Goal: Information Seeking & Learning: Find specific fact

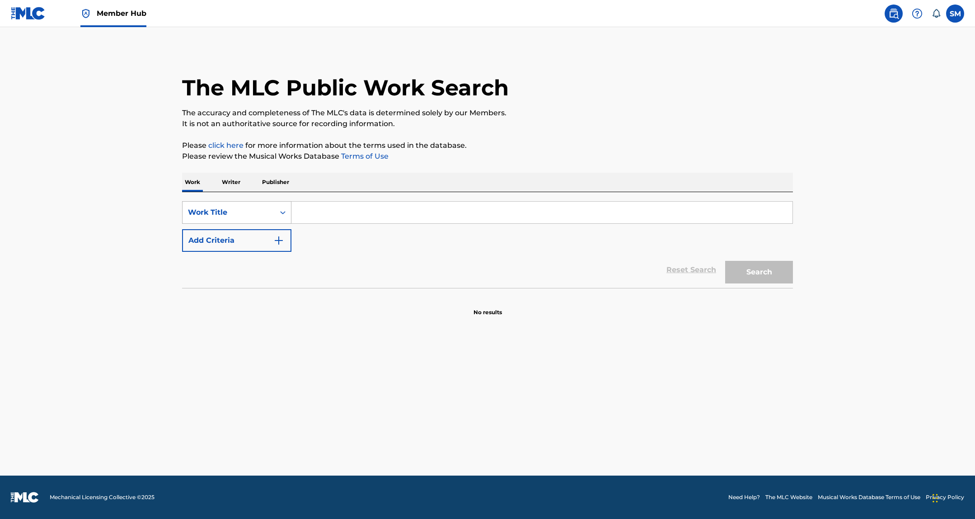
click at [248, 209] on div "Work Title" at bounding box center [228, 212] width 81 height 11
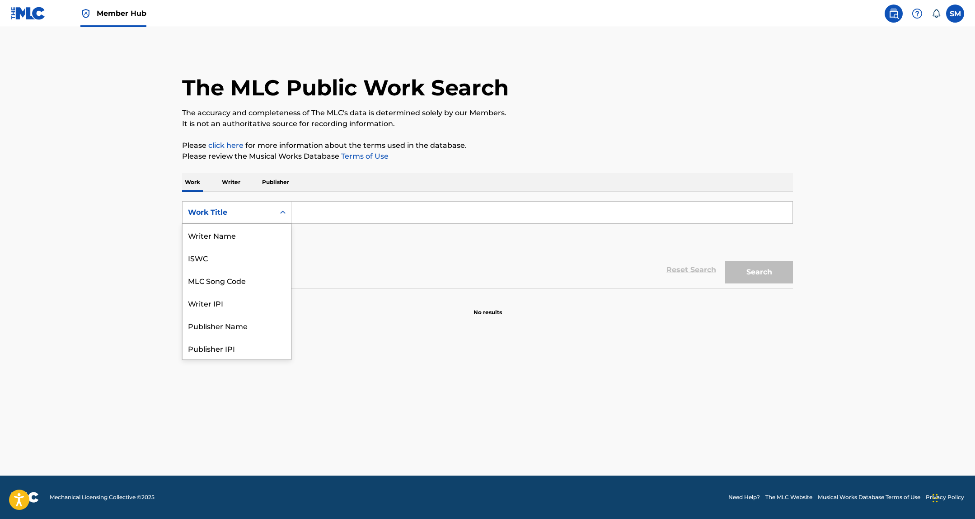
scroll to position [45, 0]
click at [332, 212] on input "Search Form" at bounding box center [542, 213] width 501 height 22
click at [243, 218] on div "Work Title" at bounding box center [229, 212] width 92 height 17
click at [226, 242] on div "Writer Name" at bounding box center [237, 235] width 108 height 23
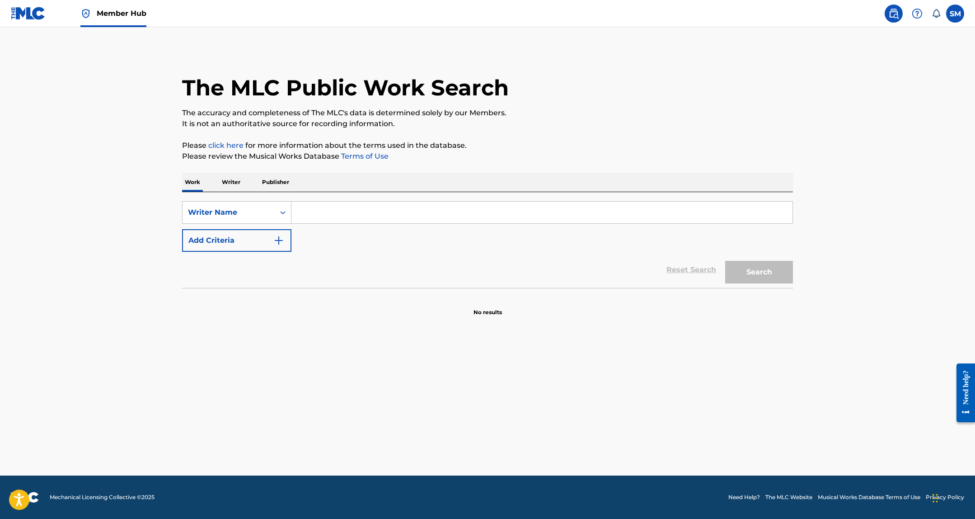
click at [313, 219] on input "Search Form" at bounding box center [542, 213] width 501 height 22
click at [760, 278] on button "Search" at bounding box center [759, 272] width 68 height 23
click at [326, 214] on input "Jack Brian Radin" at bounding box center [542, 213] width 501 height 22
type input "Jack Radin"
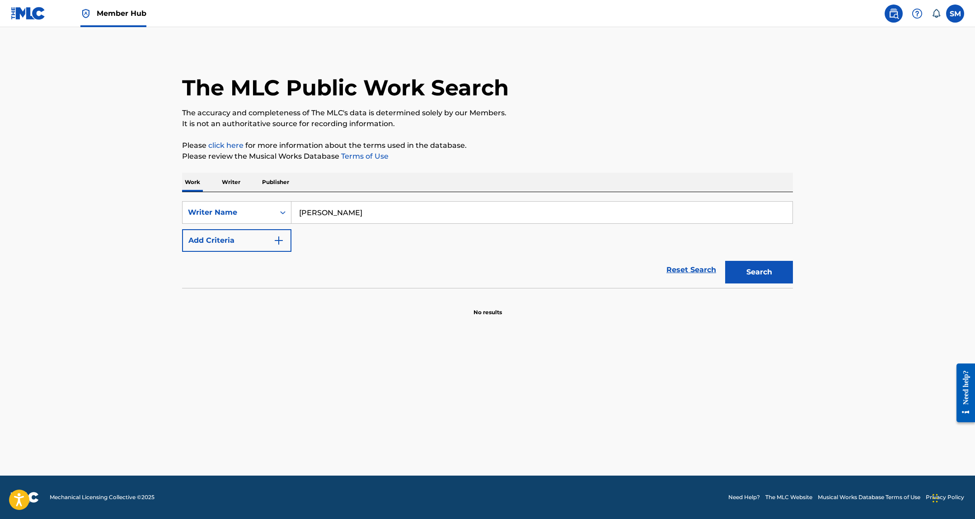
click at [725, 261] on button "Search" at bounding box center [759, 272] width 68 height 23
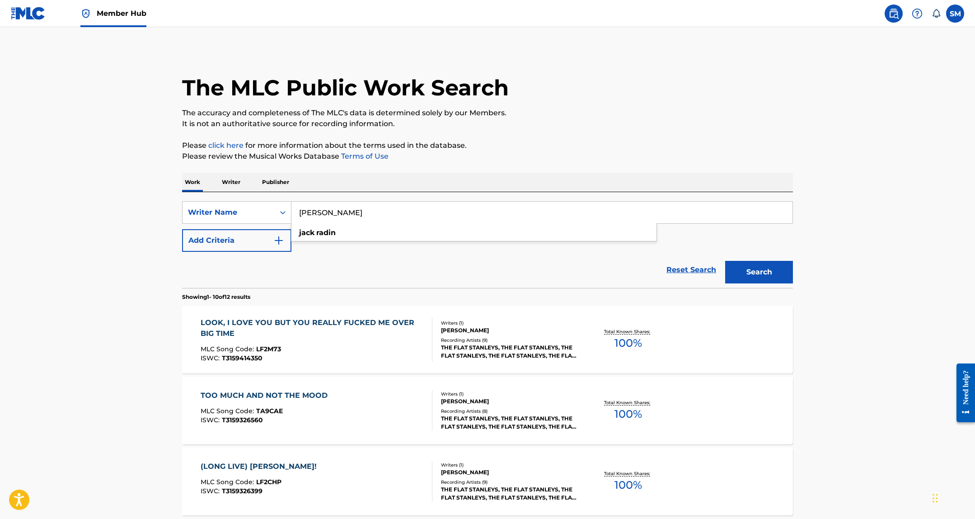
click at [325, 293] on section "Showing 1 - 10 of 12 results" at bounding box center [487, 294] width 611 height 13
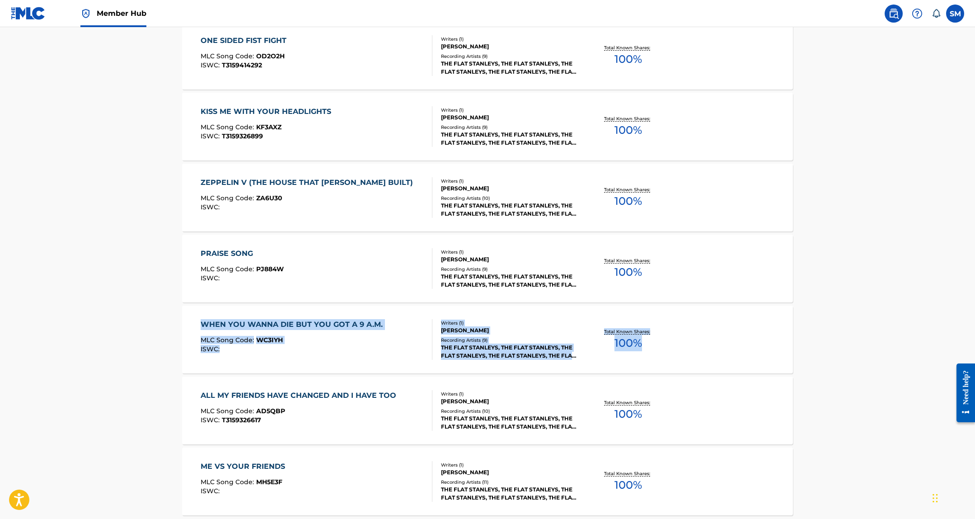
scroll to position [588, 0]
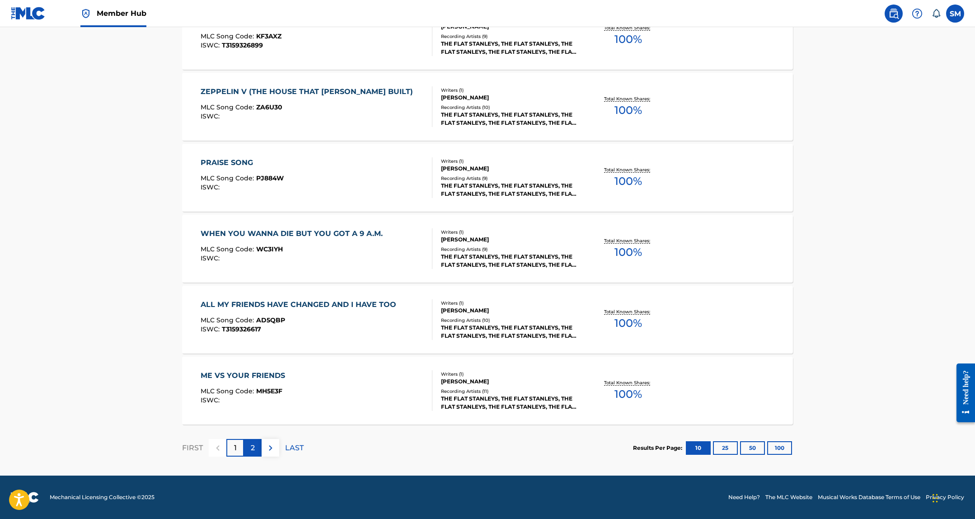
click at [255, 447] on div "2" at bounding box center [253, 448] width 18 height 18
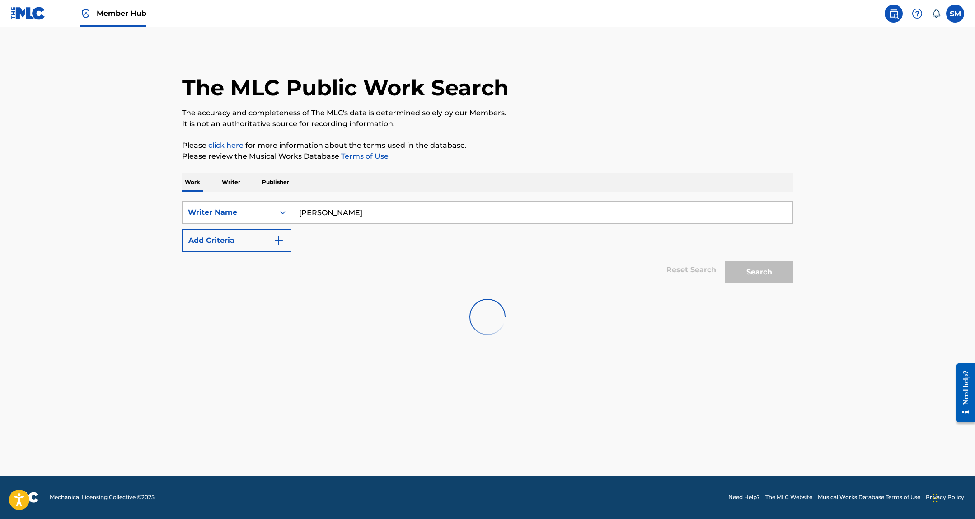
scroll to position [0, 0]
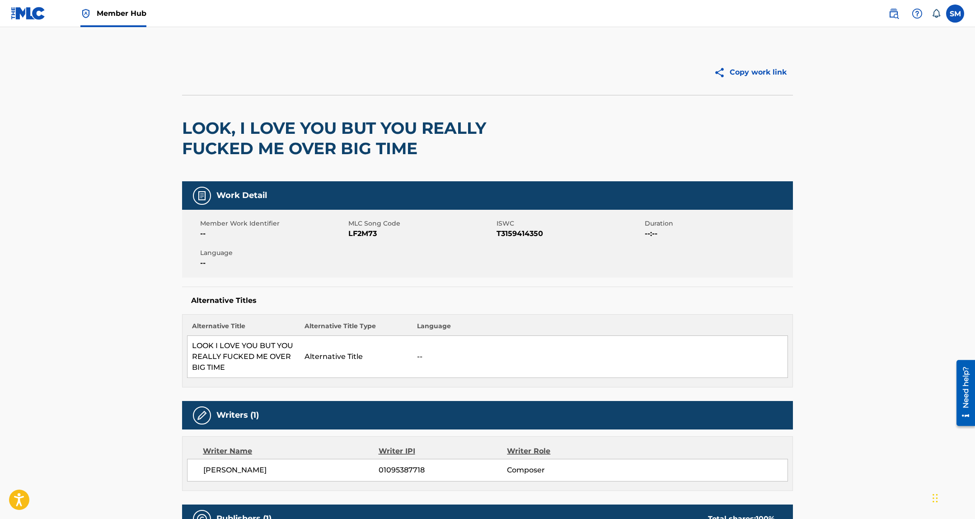
click at [368, 233] on span "LF2M73" at bounding box center [421, 233] width 146 height 11
copy span "LF2M73"
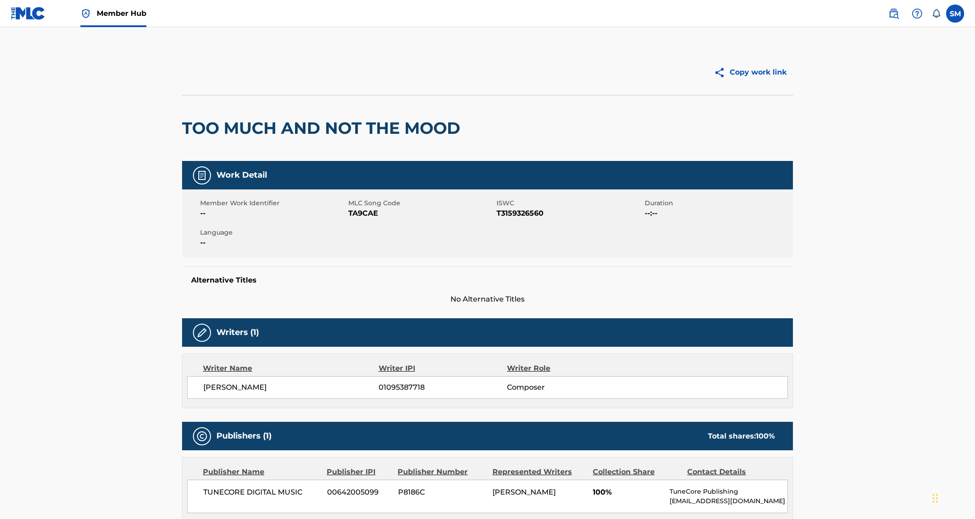
click at [360, 214] on span "TA9CAE" at bounding box center [421, 213] width 146 height 11
copy span "TA9CAE"
click at [353, 206] on span "MLC Song Code" at bounding box center [421, 202] width 146 height 9
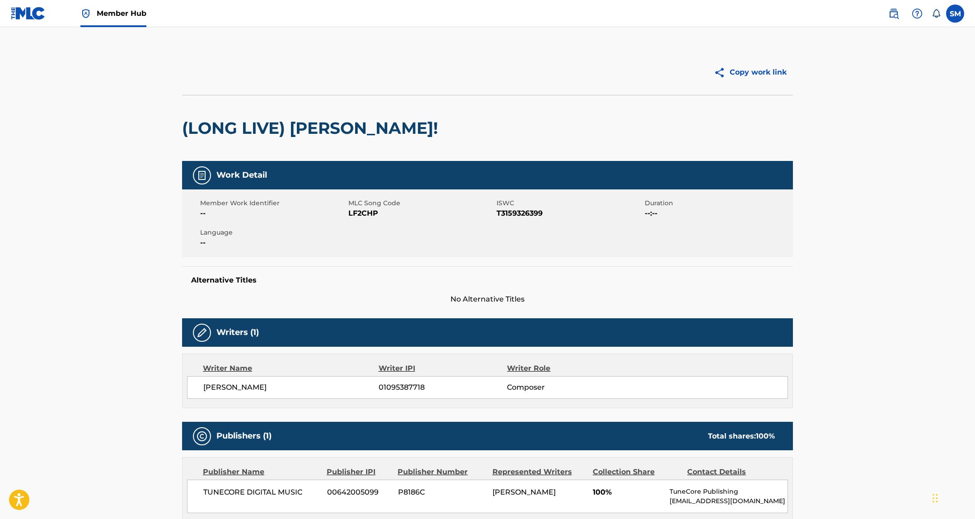
click at [355, 214] on span "LF2CHP" at bounding box center [421, 213] width 146 height 11
copy span "LF2CHP"
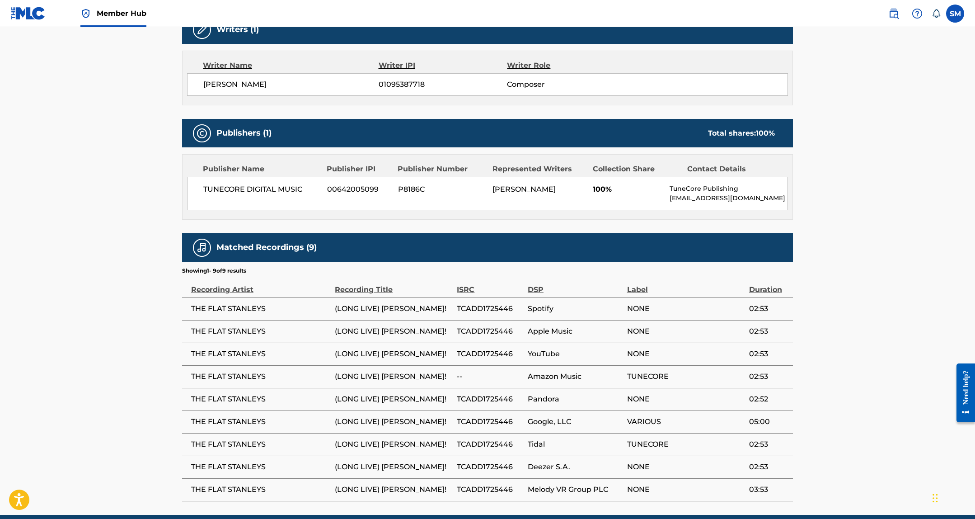
scroll to position [342, 0]
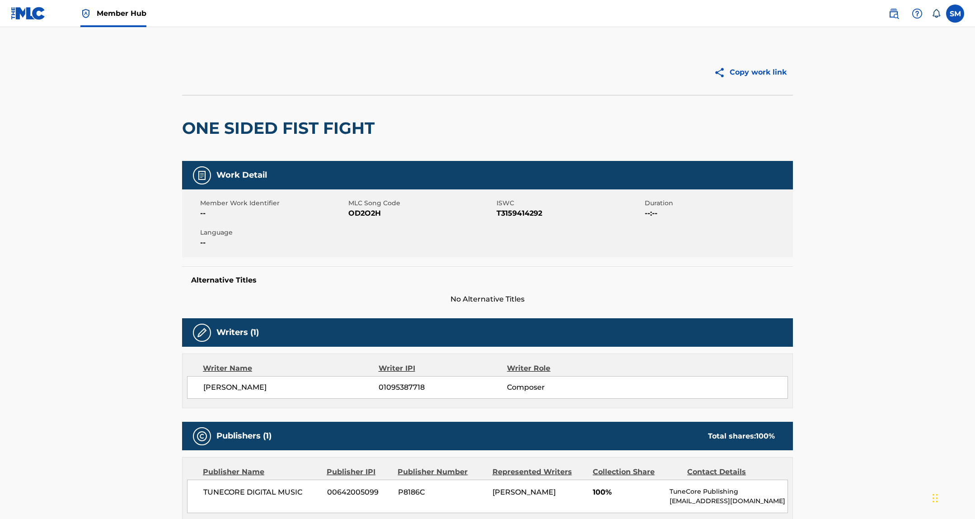
click at [362, 222] on div "Member Work Identifier -- MLC Song Code OD2O2H ISWC T3159414292 Duration --:-- …" at bounding box center [487, 223] width 611 height 68
click at [362, 219] on div "Member Work Identifier -- MLC Song Code OD2O2H ISWC T3159414292 Duration --:-- …" at bounding box center [487, 223] width 611 height 68
click at [362, 215] on span "OD2O2H" at bounding box center [421, 213] width 146 height 11
copy span "OD2O2H"
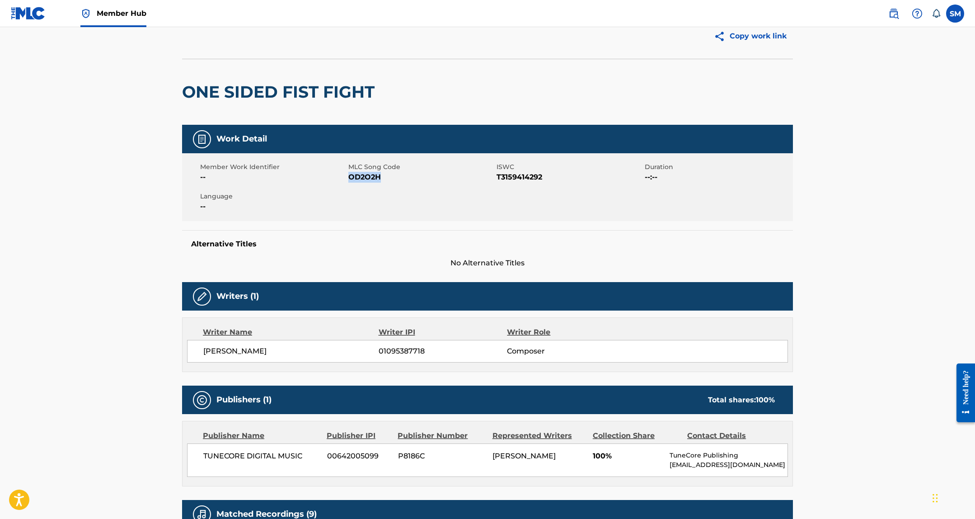
scroll to position [44, 0]
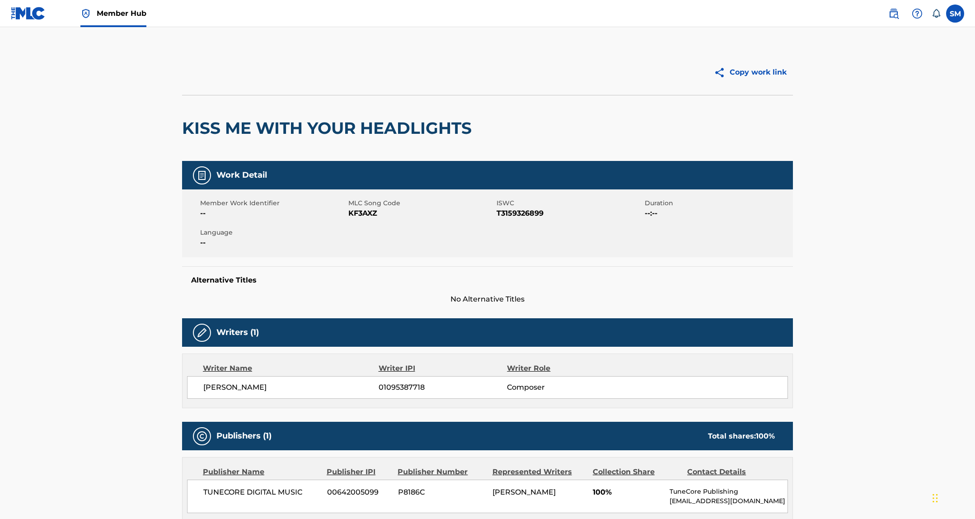
click at [356, 208] on span "KF3AXZ" at bounding box center [421, 213] width 146 height 11
copy span "KF3AXZ"
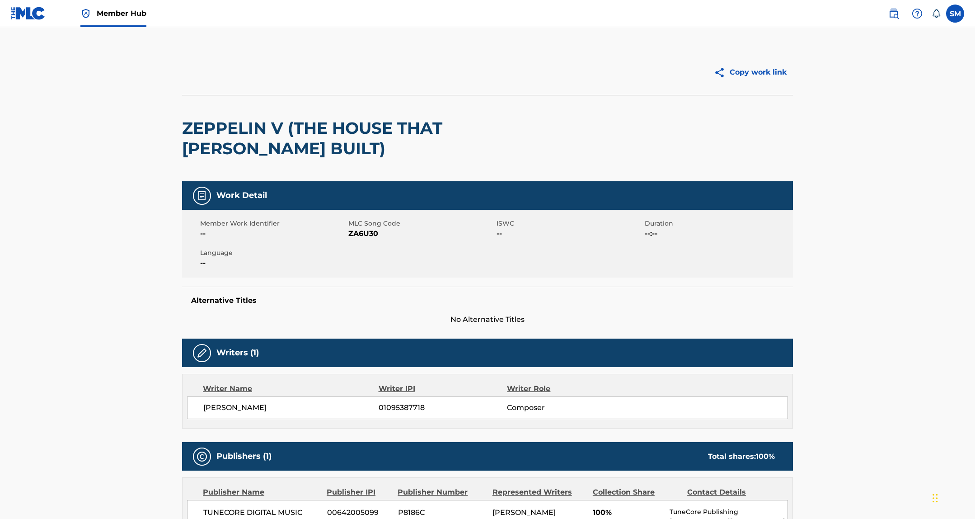
click at [365, 235] on span "ZA6U30" at bounding box center [421, 233] width 146 height 11
copy span "ZA6U30"
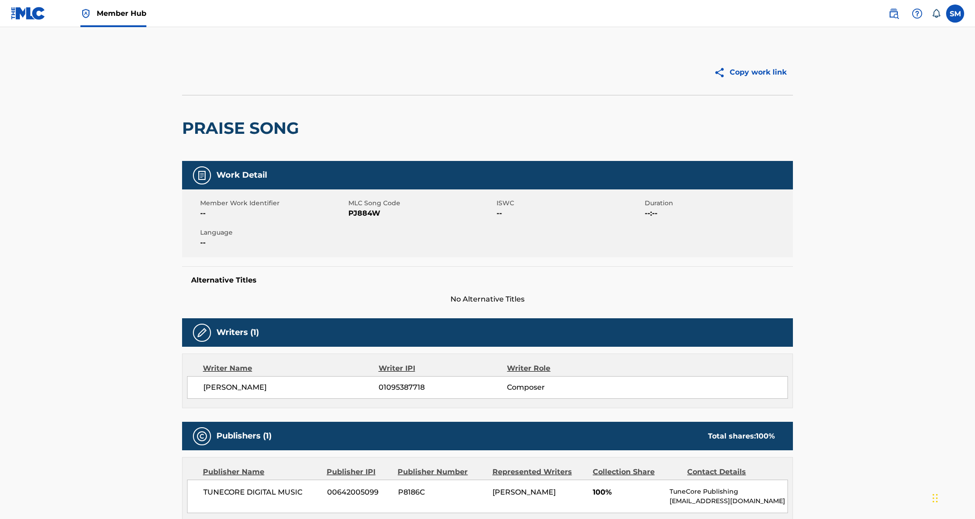
click at [368, 210] on span "PJ884W" at bounding box center [421, 213] width 146 height 11
copy span "PJ884W"
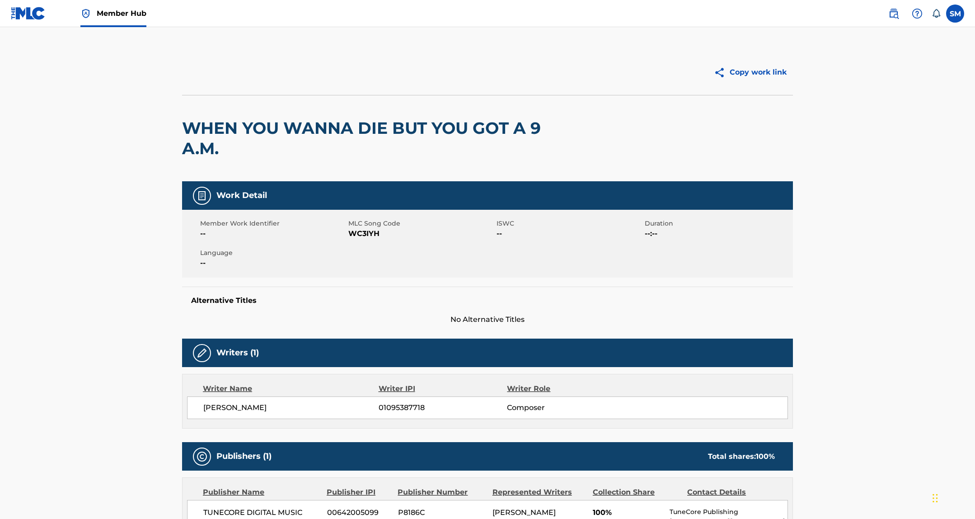
click at [358, 232] on span "WC3IYH" at bounding box center [421, 233] width 146 height 11
copy span "WC3IYH"
click at [360, 226] on span "MLC Song Code" at bounding box center [421, 223] width 146 height 9
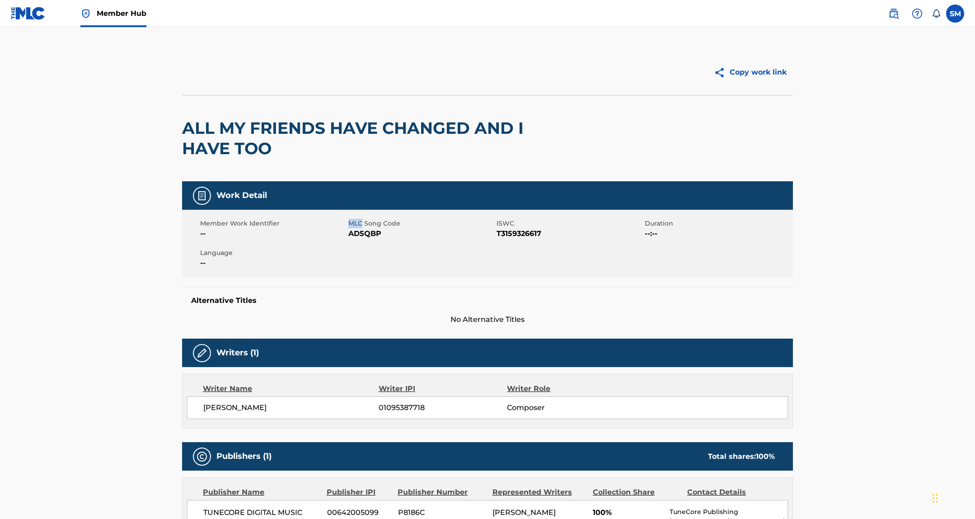
click at [360, 226] on span "MLC Song Code" at bounding box center [421, 223] width 146 height 9
click at [363, 234] on span "AD5QBP" at bounding box center [421, 233] width 146 height 11
copy span "AD5QBP"
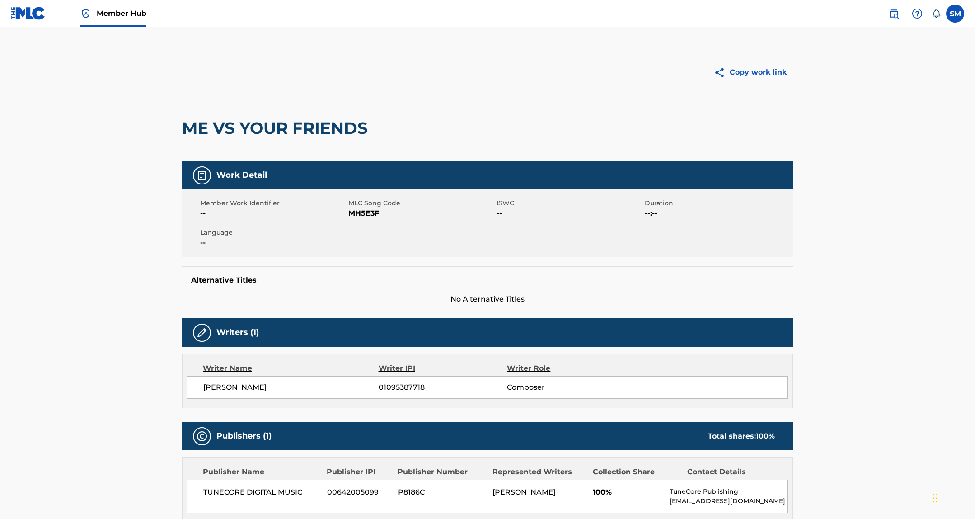
click at [366, 214] on span "MH5E3F" at bounding box center [421, 213] width 146 height 11
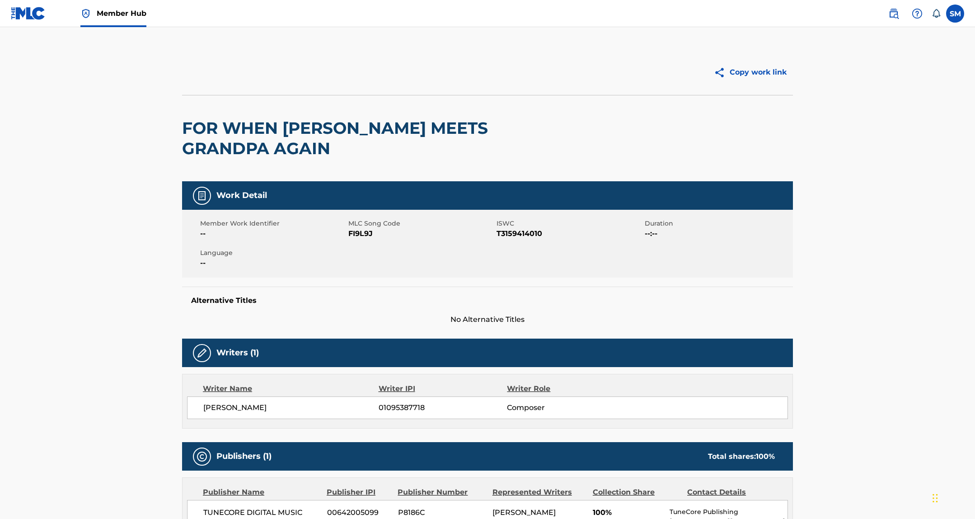
click at [361, 235] on span "FI9L9J" at bounding box center [421, 233] width 146 height 11
copy span "FI9L9J"
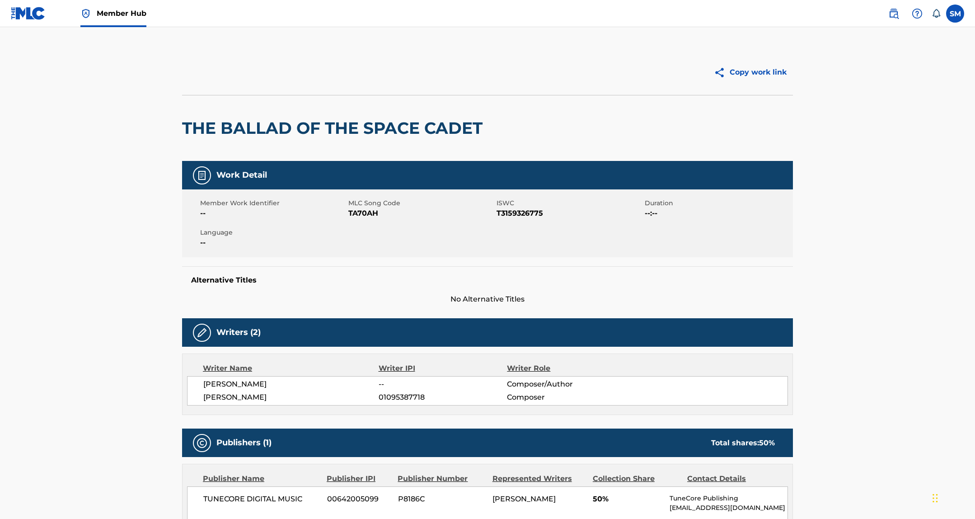
click at [364, 212] on span "TA70AH" at bounding box center [421, 213] width 146 height 11
copy span "TA70AH"
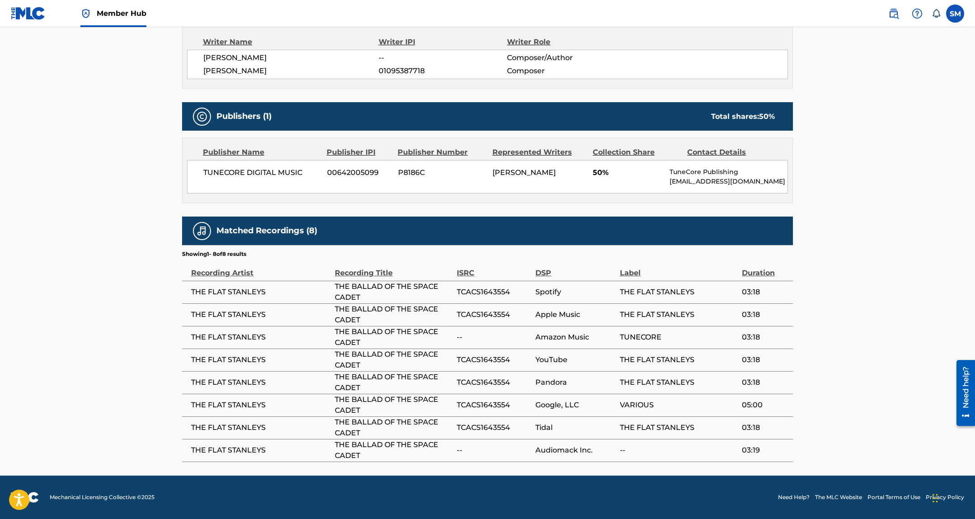
scroll to position [245, 0]
